Goal: Check status: Check status

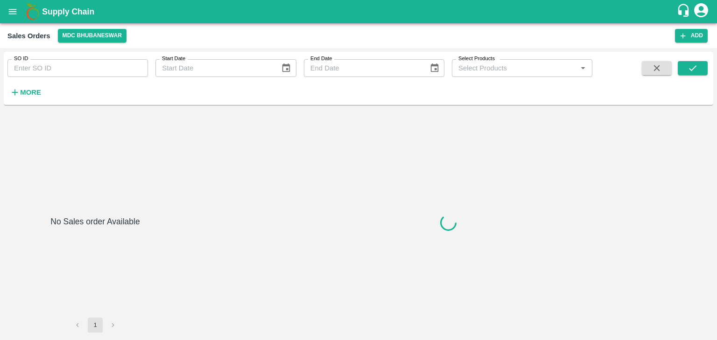
type input "597638"
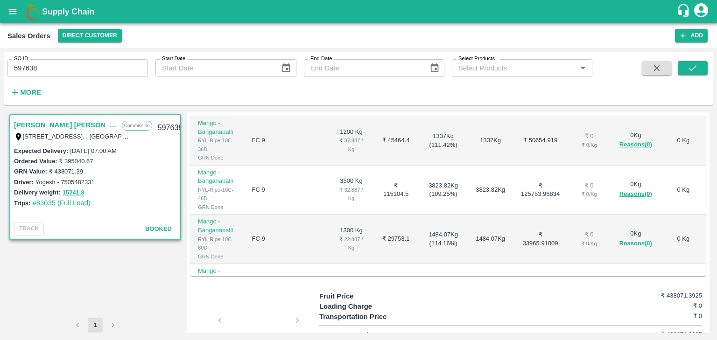
scroll to position [281, 0]
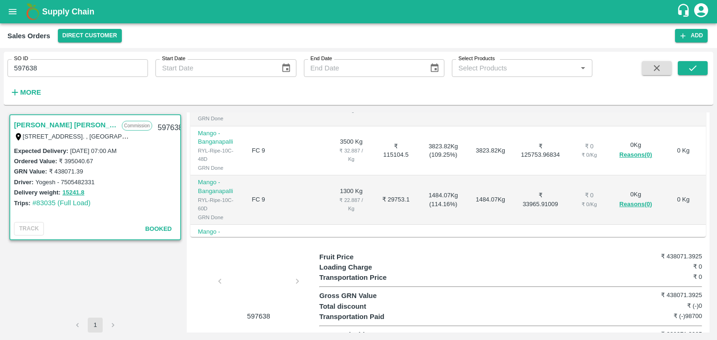
click at [252, 272] on div at bounding box center [258, 283] width 70 height 49
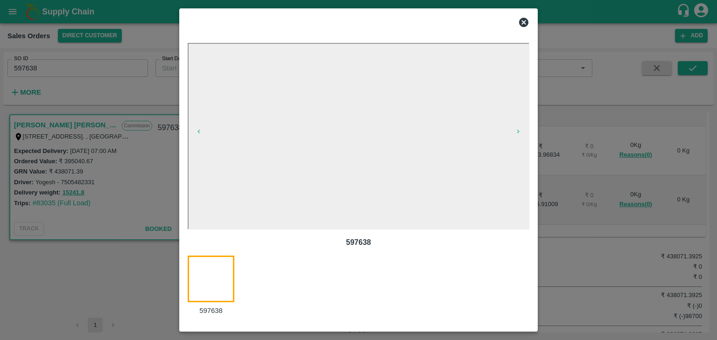
click at [523, 21] on icon at bounding box center [523, 22] width 9 height 9
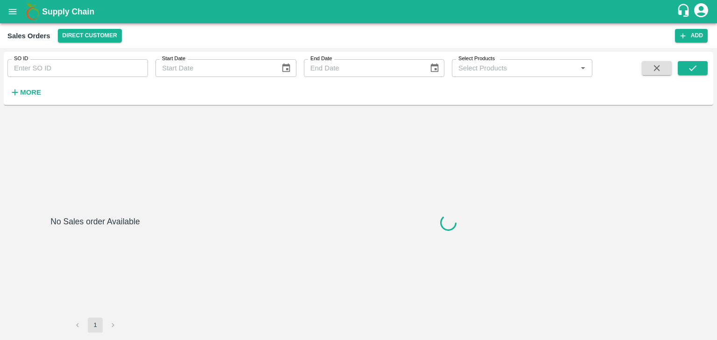
type input "597891"
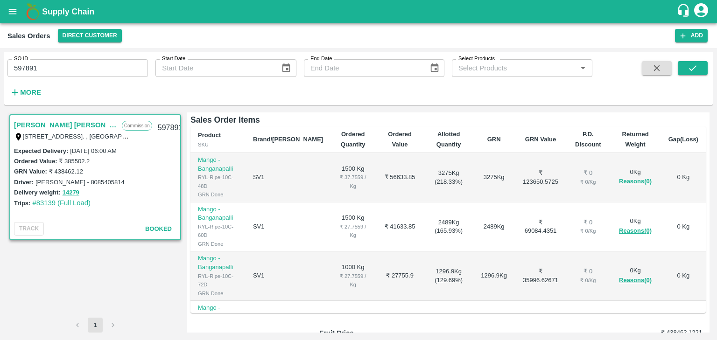
scroll to position [281, 0]
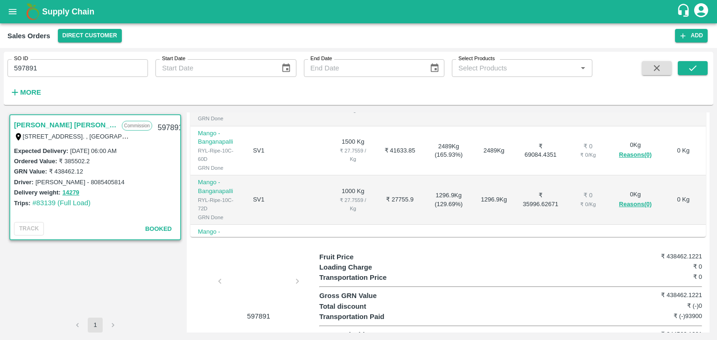
click at [259, 284] on div at bounding box center [258, 283] width 70 height 49
